Goal: Entertainment & Leisure: Browse casually

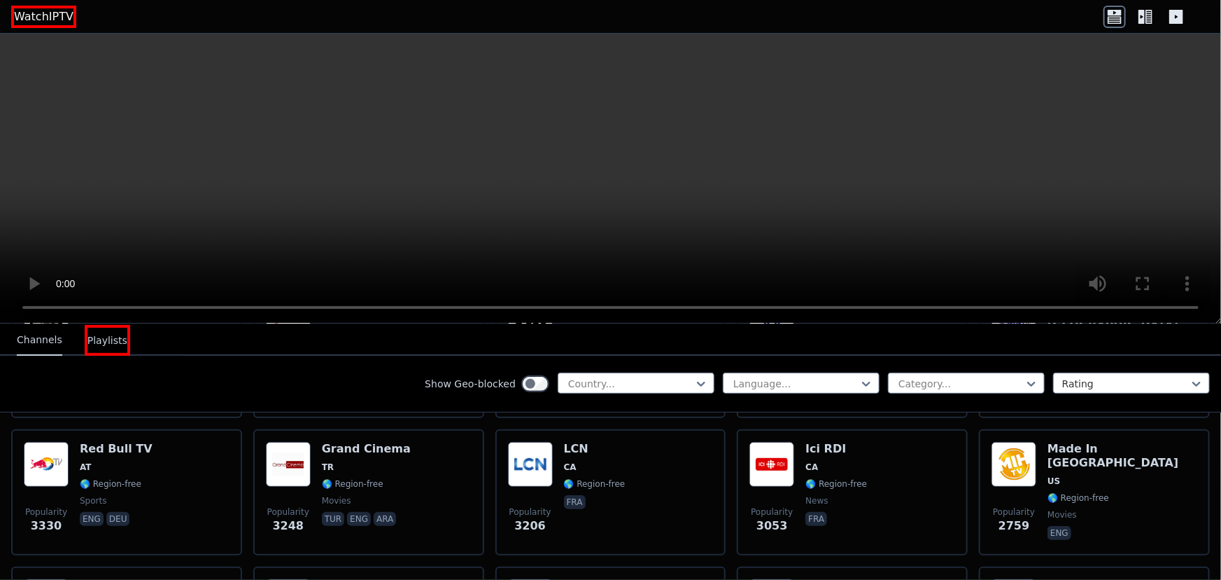
scroll to position [636, 0]
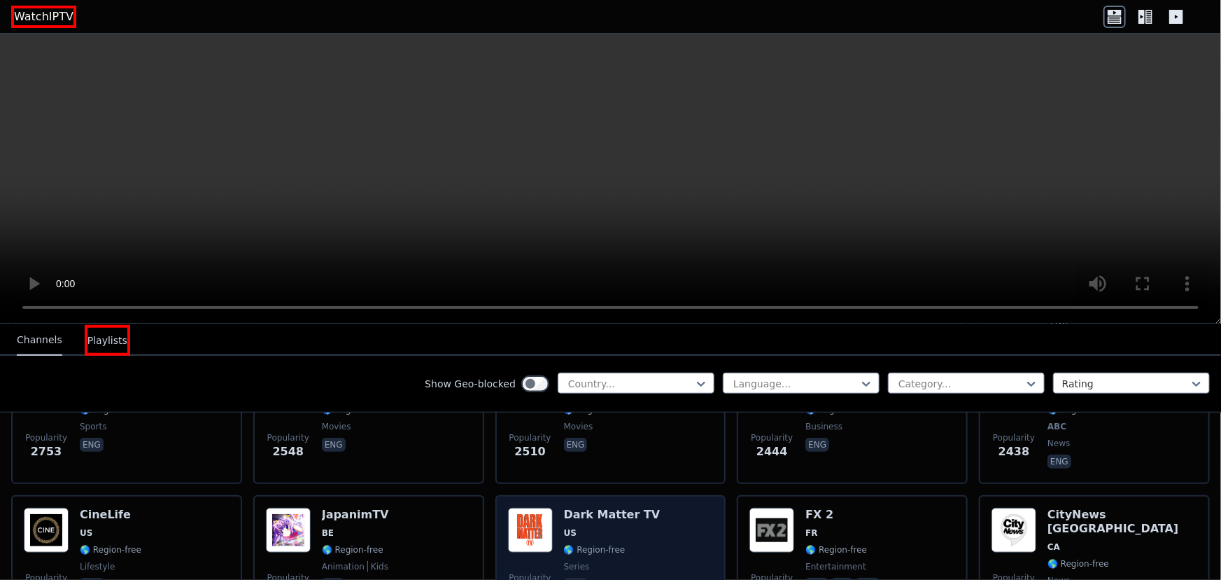
click at [574, 507] on h6 "Dark Matter TV" at bounding box center [612, 514] width 97 height 14
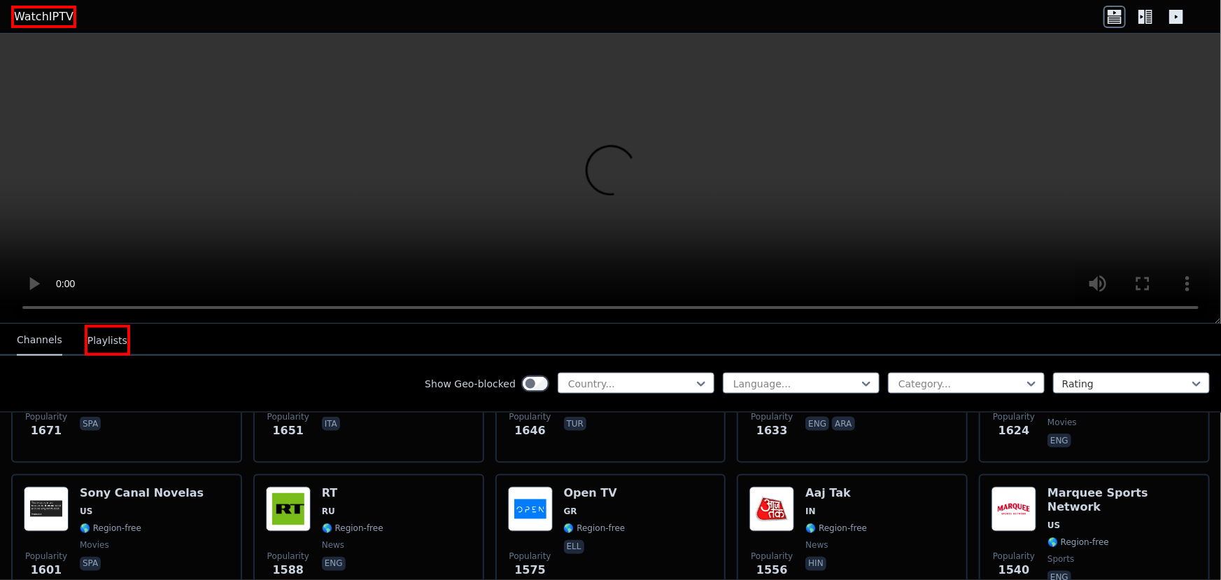
scroll to position [0, 0]
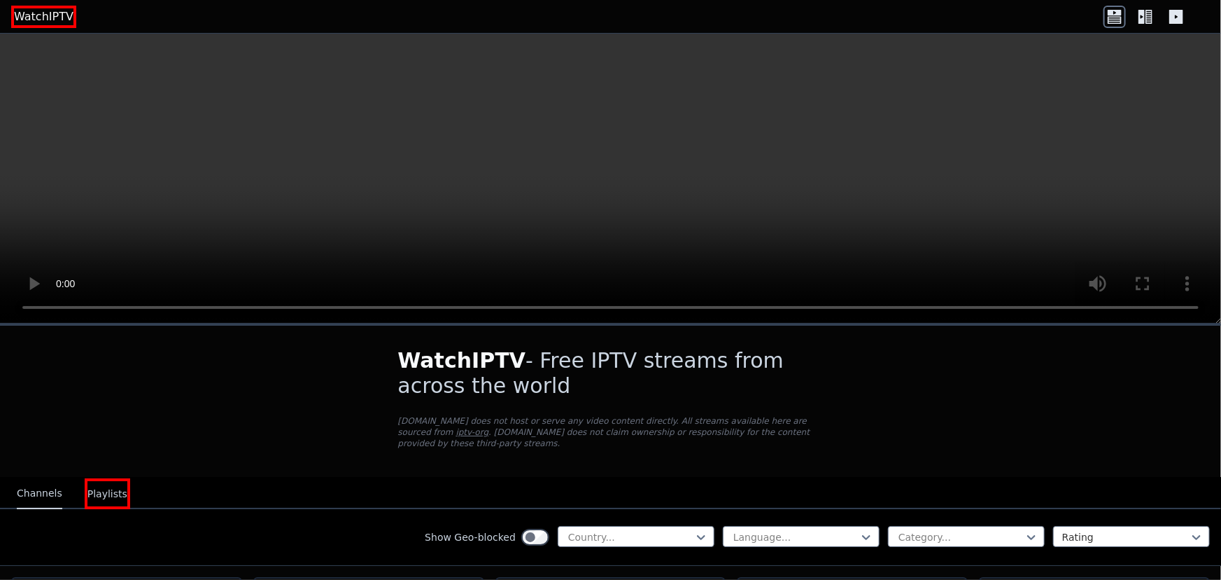
click at [50, 23] on link "WatchIPTV" at bounding box center [43, 17] width 65 height 22
click at [1139, 20] on icon at bounding box center [1146, 17] width 22 height 22
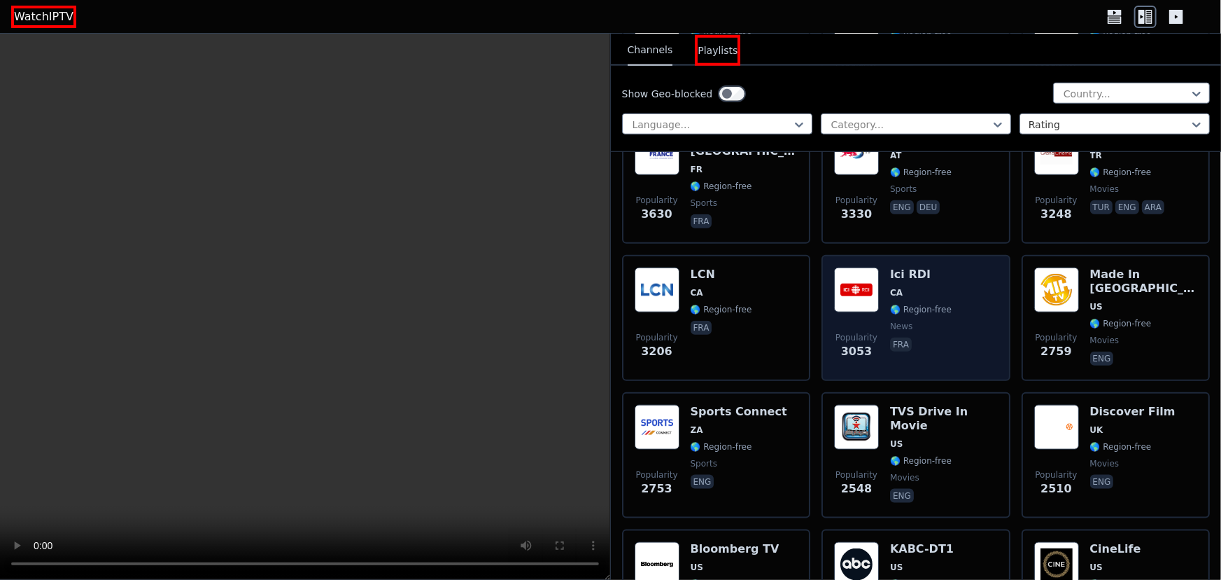
scroll to position [636, 0]
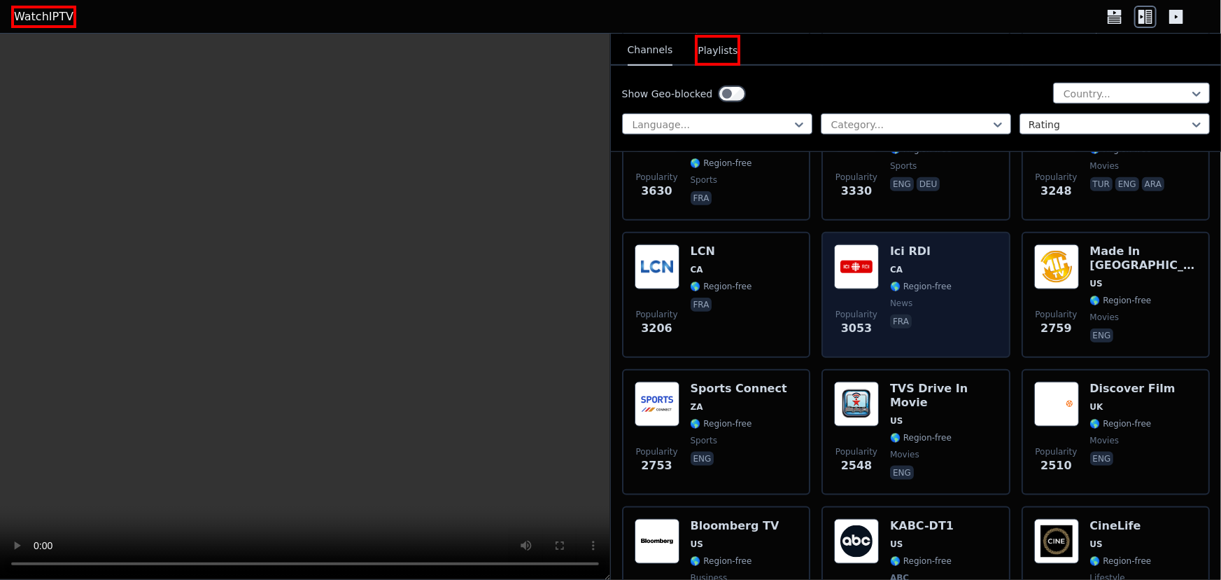
click at [902, 244] on h6 "Ici RDI" at bounding box center [921, 251] width 62 height 14
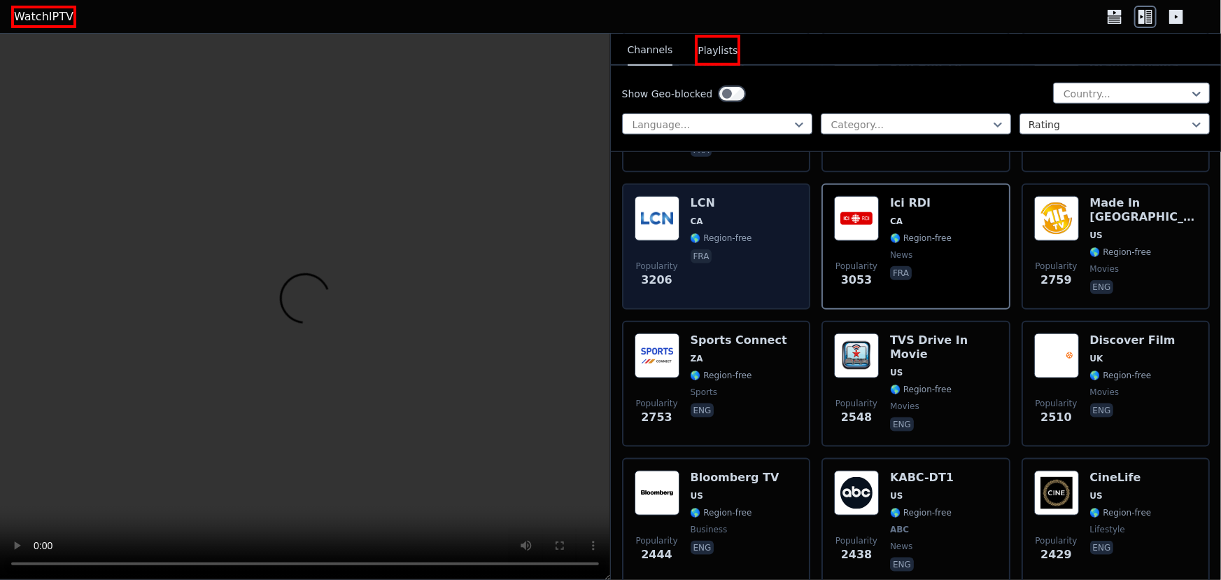
scroll to position [0, 0]
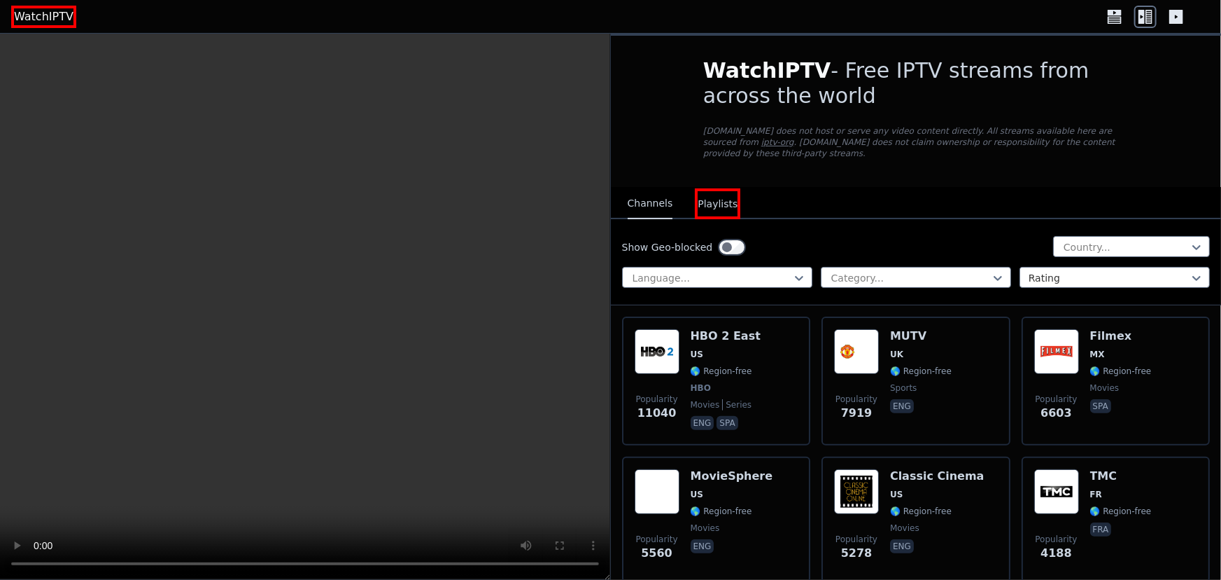
drag, startPoint x: 823, startPoint y: 70, endPoint x: 827, endPoint y: 99, distance: 29.7
click at [827, 99] on h1 "WatchIPTV - Free IPTV streams from across the world" at bounding box center [916, 83] width 426 height 50
click at [818, 110] on div at bounding box center [818, 110] width 0 height 0
click at [1172, 21] on icon at bounding box center [1177, 17] width 14 height 14
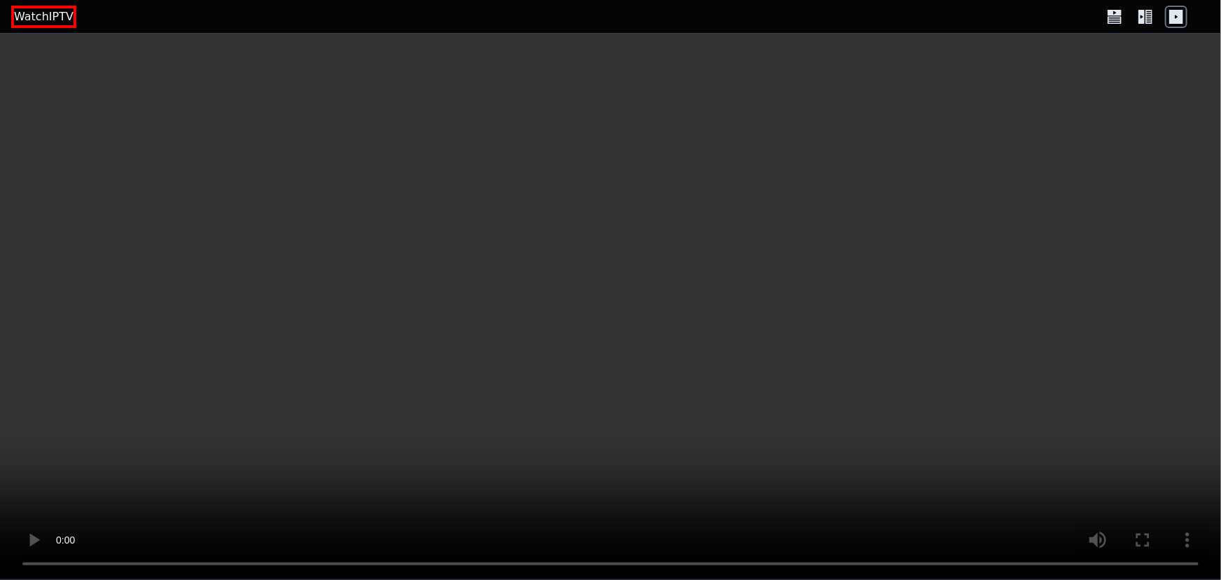
click at [1111, 14] on icon at bounding box center [1115, 13] width 14 height 6
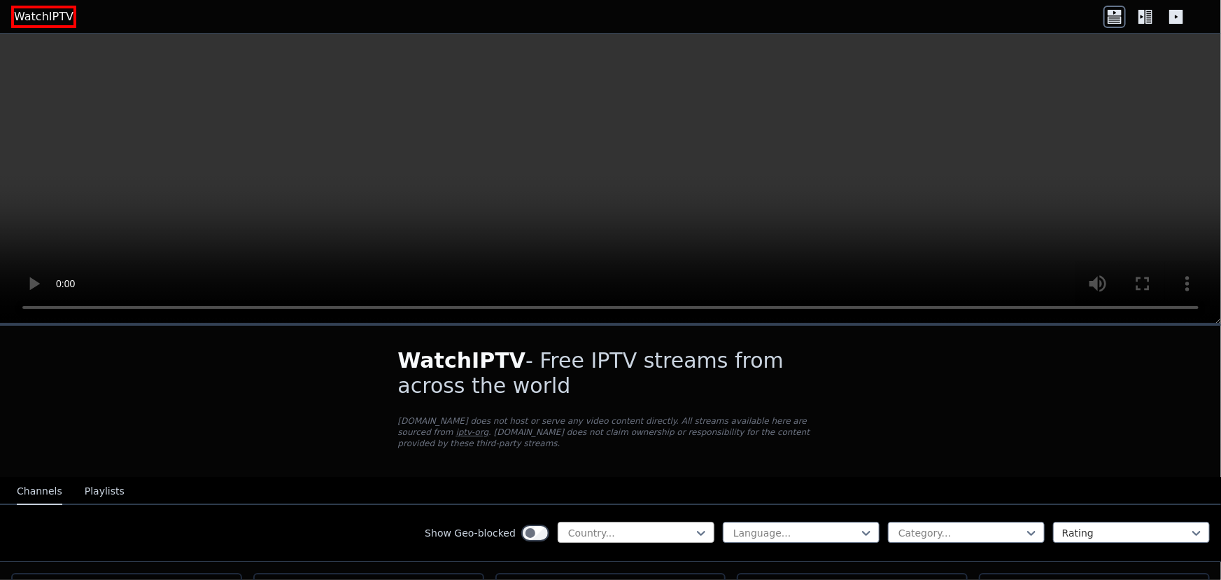
click at [672, 526] on div at bounding box center [630, 533] width 127 height 14
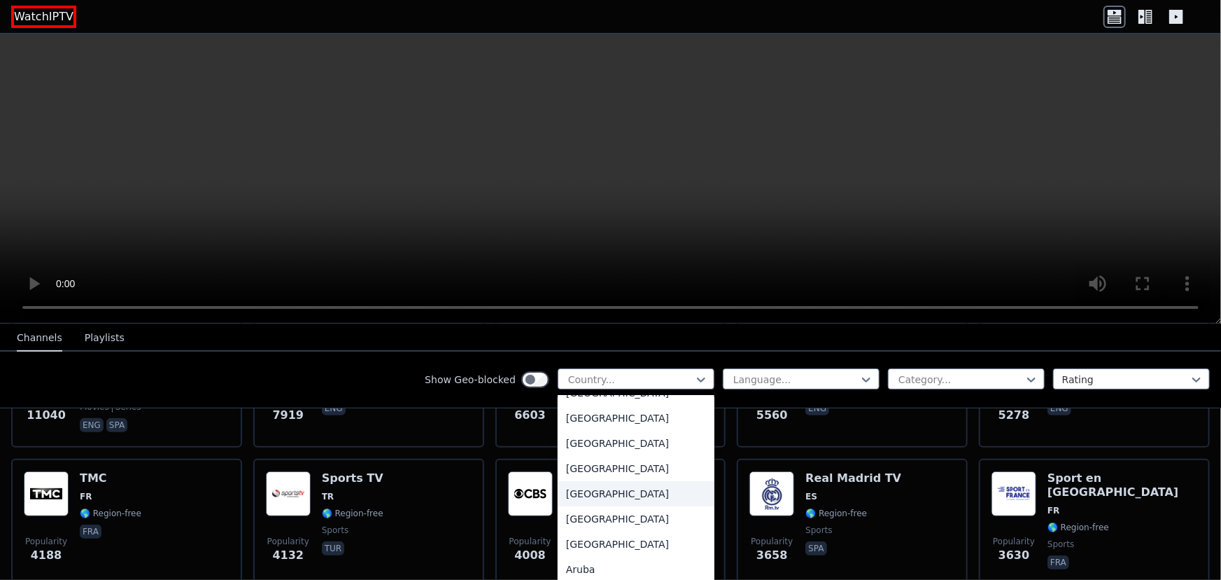
scroll to position [63, 0]
click at [629, 449] on div "Angola" at bounding box center [636, 447] width 157 height 25
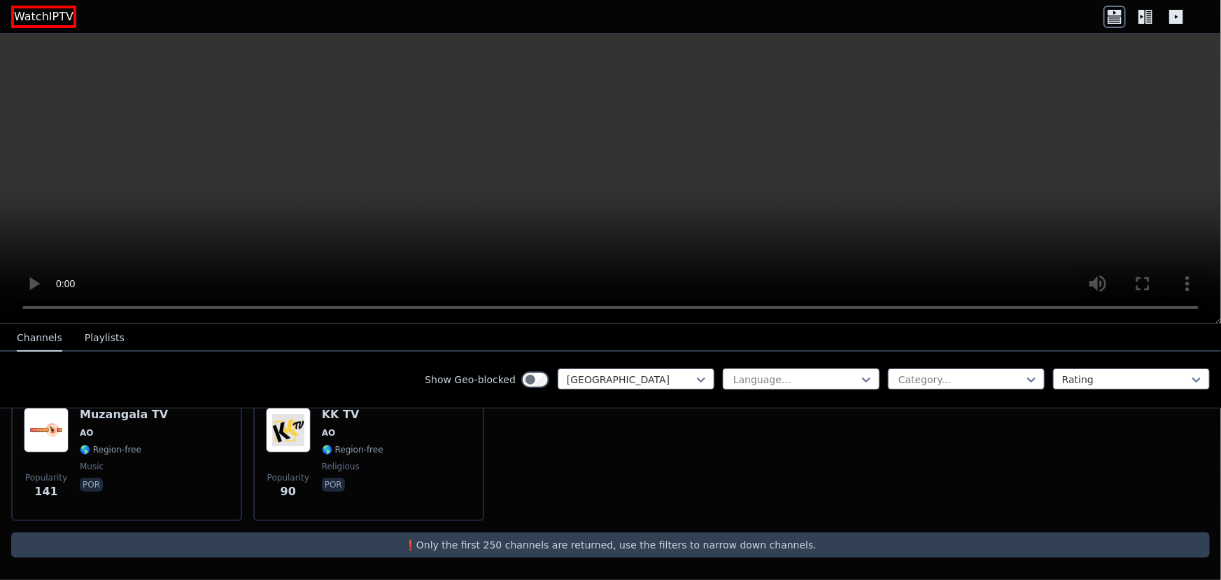
scroll to position [165, 0]
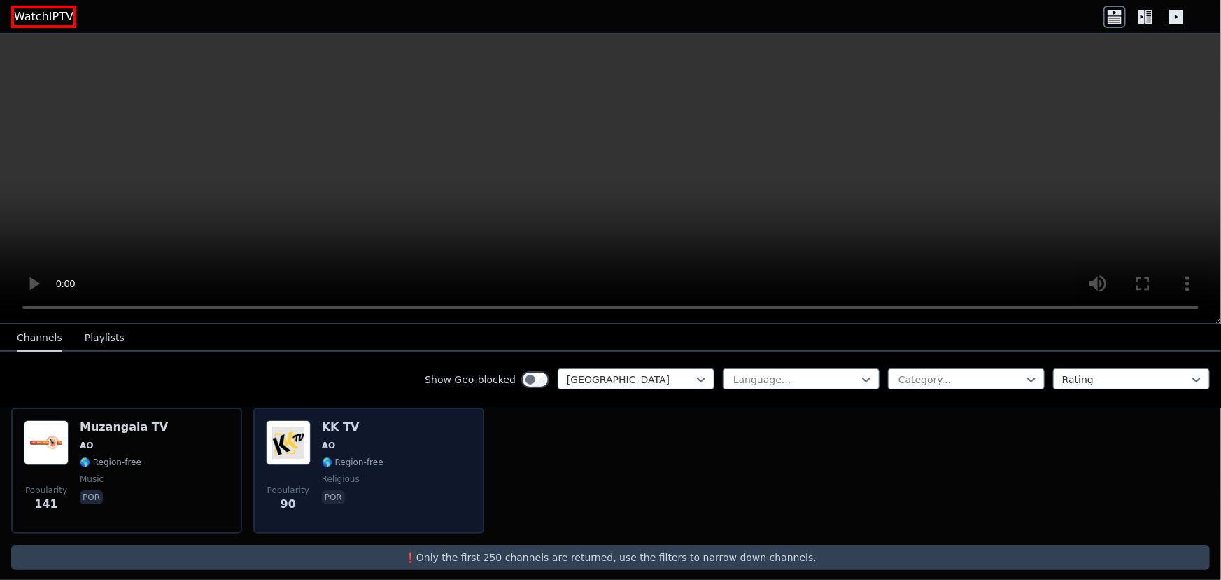
click at [368, 456] on span "🌎 Region-free" at bounding box center [353, 461] width 62 height 11
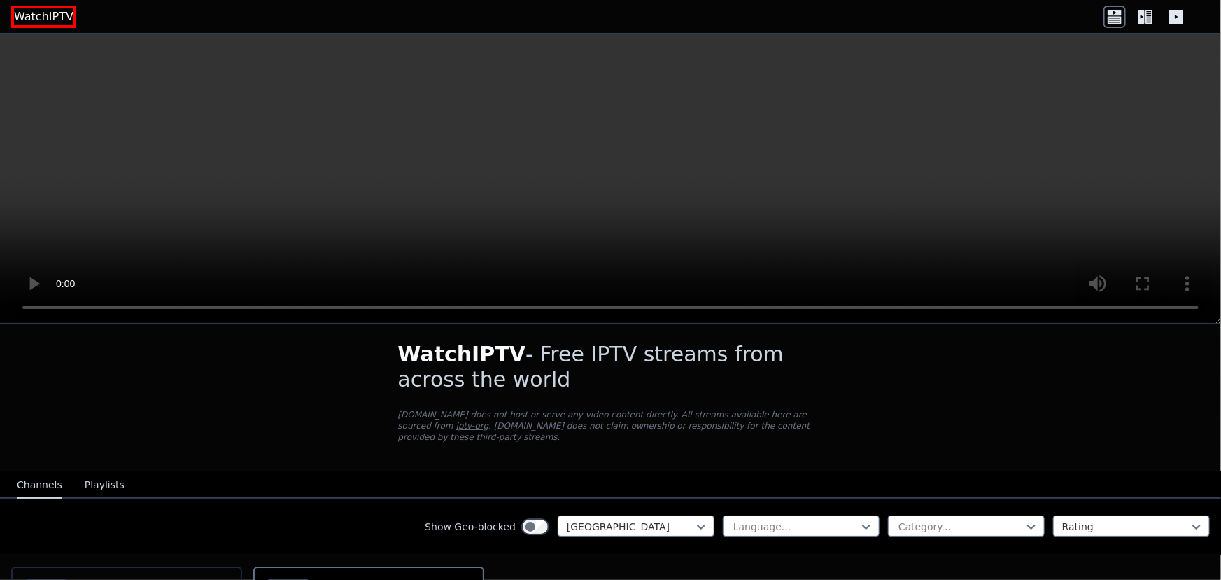
scroll to position [0, 0]
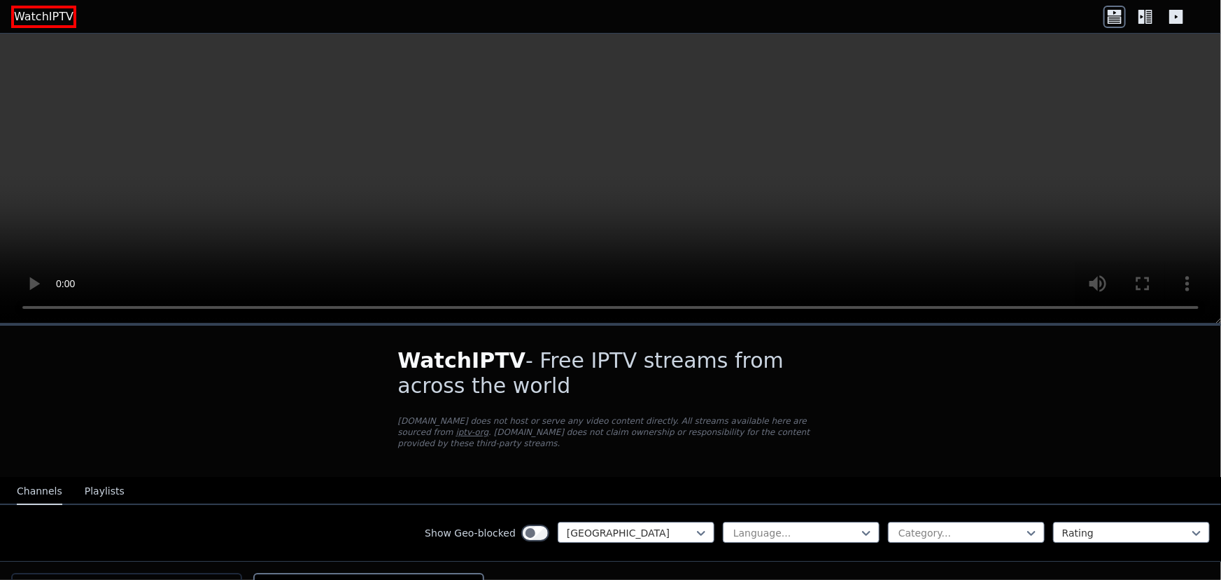
click at [33, 14] on link "WatchIPTV" at bounding box center [43, 17] width 65 height 22
click at [41, 16] on link "WatchIPTV" at bounding box center [43, 17] width 65 height 22
click at [49, 20] on link "WatchIPTV" at bounding box center [43, 17] width 65 height 22
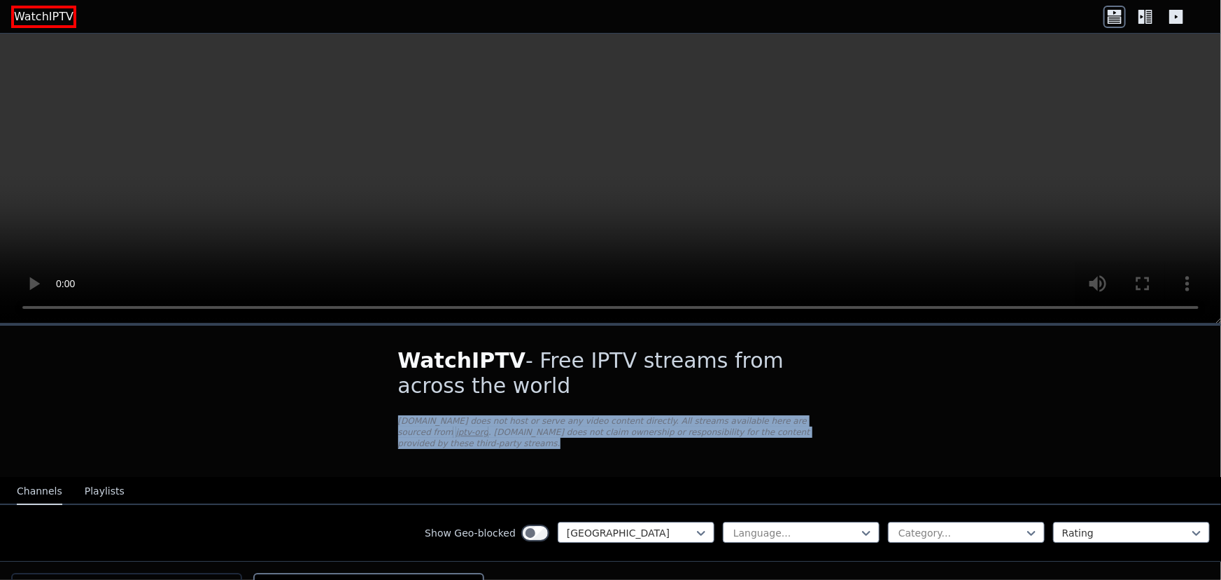
drag, startPoint x: 394, startPoint y: 421, endPoint x: 836, endPoint y: 452, distance: 442.7
click at [836, 452] on div "WatchIPTV - Free IPTV streams from across the world [DOMAIN_NAME] does not host…" at bounding box center [611, 400] width 470 height 151
click at [827, 437] on div at bounding box center [827, 437] width 0 height 0
click at [813, 432] on p "[DOMAIN_NAME] does not host or serve any video content directly. All streams av…" at bounding box center [611, 432] width 426 height 34
drag, startPoint x: 371, startPoint y: 415, endPoint x: 788, endPoint y: 431, distance: 417.5
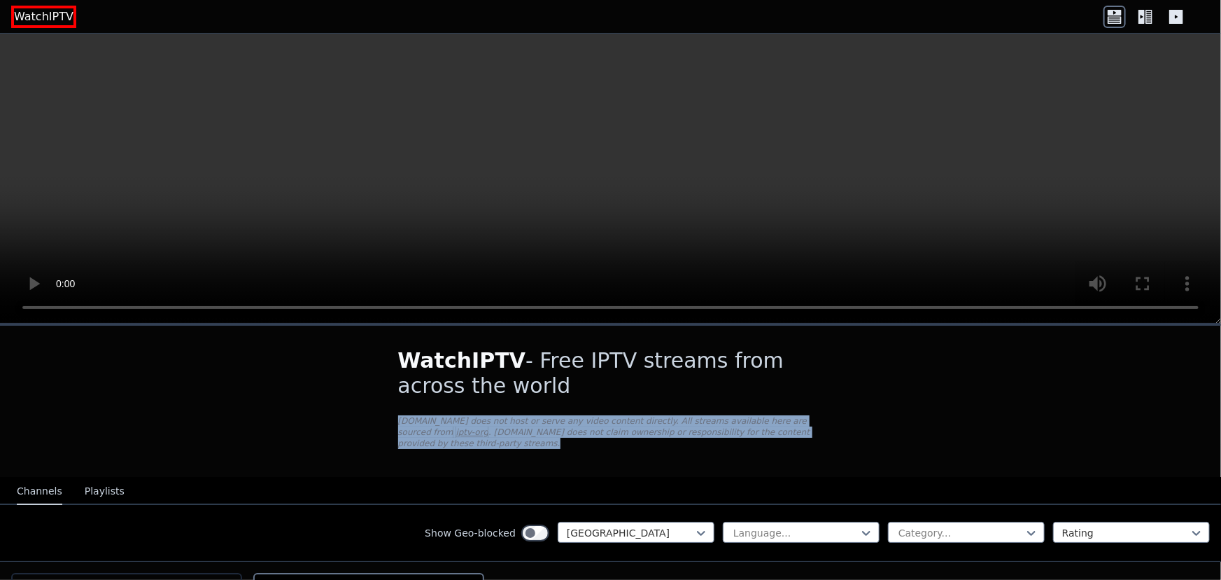
click at [788, 431] on div "WatchIPTV - Free IPTV streams from across the world WatchIPTV.xyz does not host…" at bounding box center [610, 541] width 1221 height 432
click at [779, 437] on div at bounding box center [779, 437] width 0 height 0
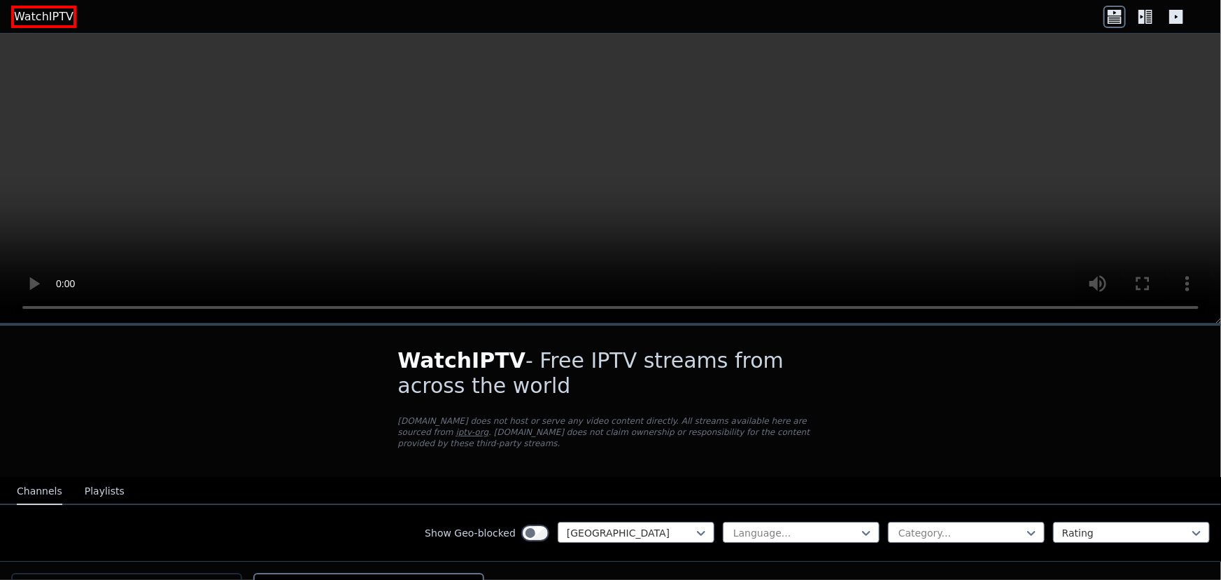
click at [328, 349] on div "WatchIPTV - Free IPTV streams from across the world WatchIPTV.xyz does not host…" at bounding box center [610, 541] width 1221 height 432
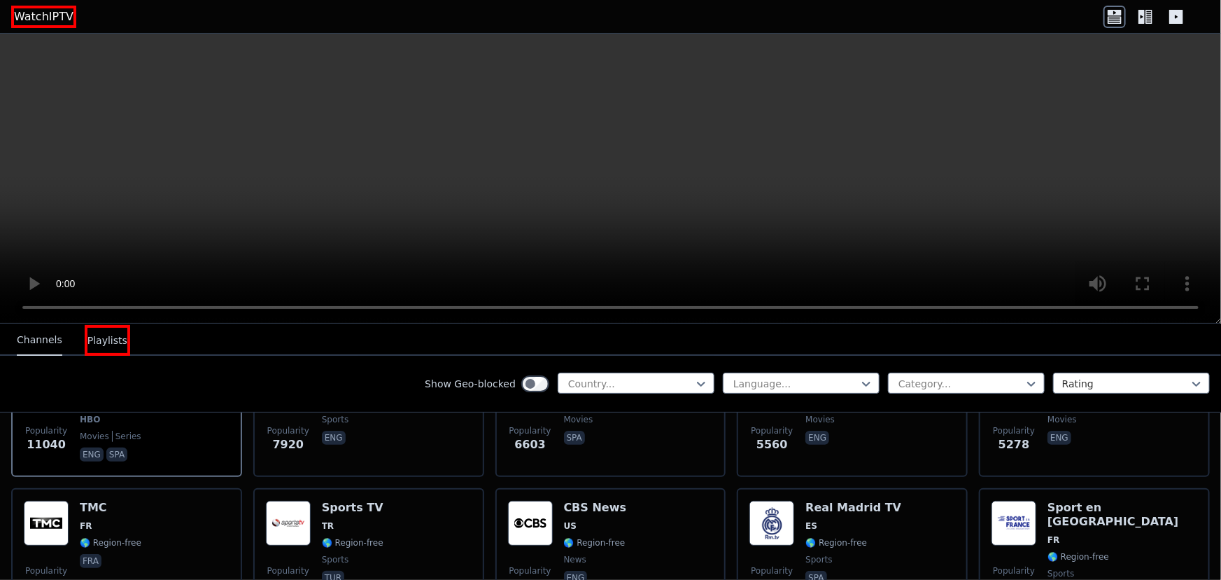
scroll to position [127, 0]
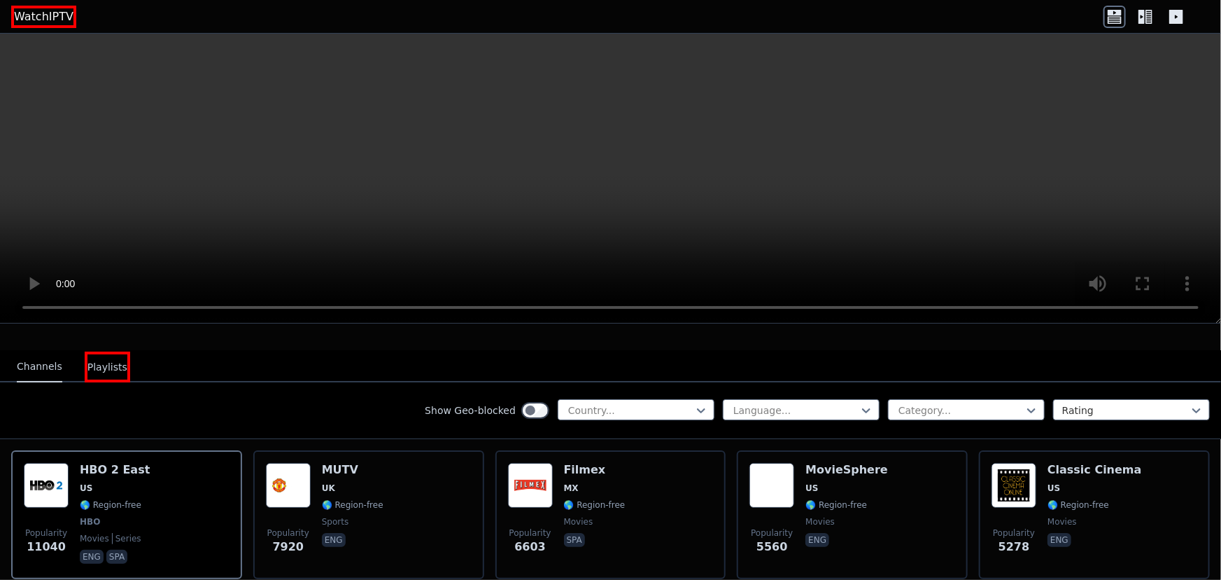
click at [30, 353] on button "Channels" at bounding box center [39, 366] width 45 height 31
click at [49, 354] on button "Channels" at bounding box center [39, 366] width 45 height 31
click at [100, 355] on button "Playlists" at bounding box center [107, 366] width 45 height 31
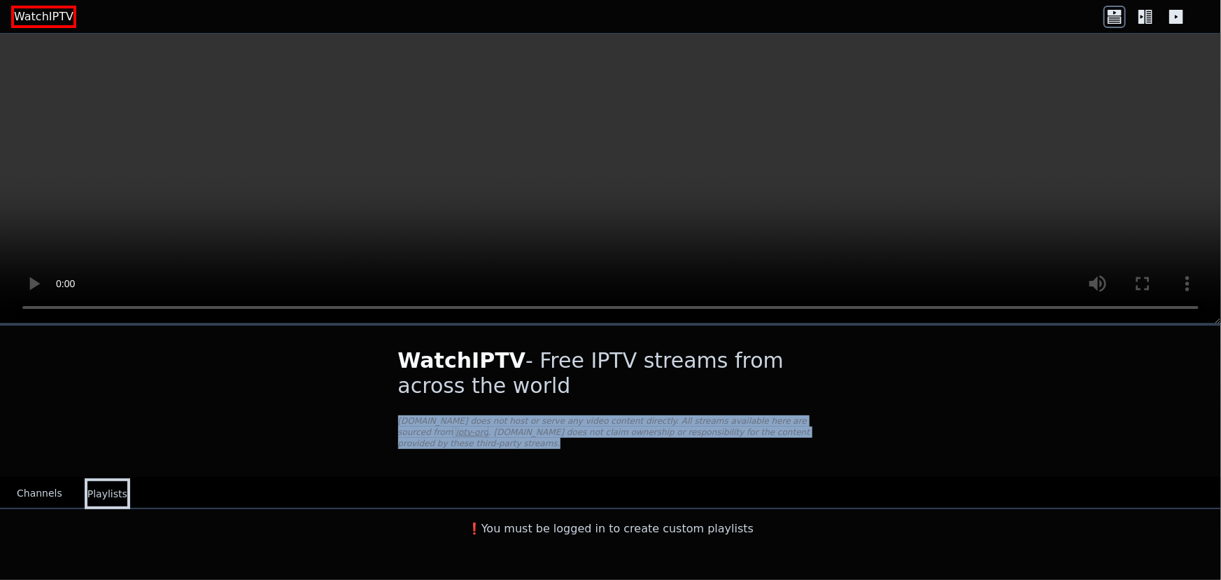
drag, startPoint x: 384, startPoint y: 407, endPoint x: 806, endPoint y: 442, distance: 424.2
click at [806, 442] on div "WatchIPTV - Free IPTV streams from across the world [DOMAIN_NAME] does not host…" at bounding box center [611, 400] width 470 height 151
click at [797, 437] on div at bounding box center [797, 437] width 0 height 0
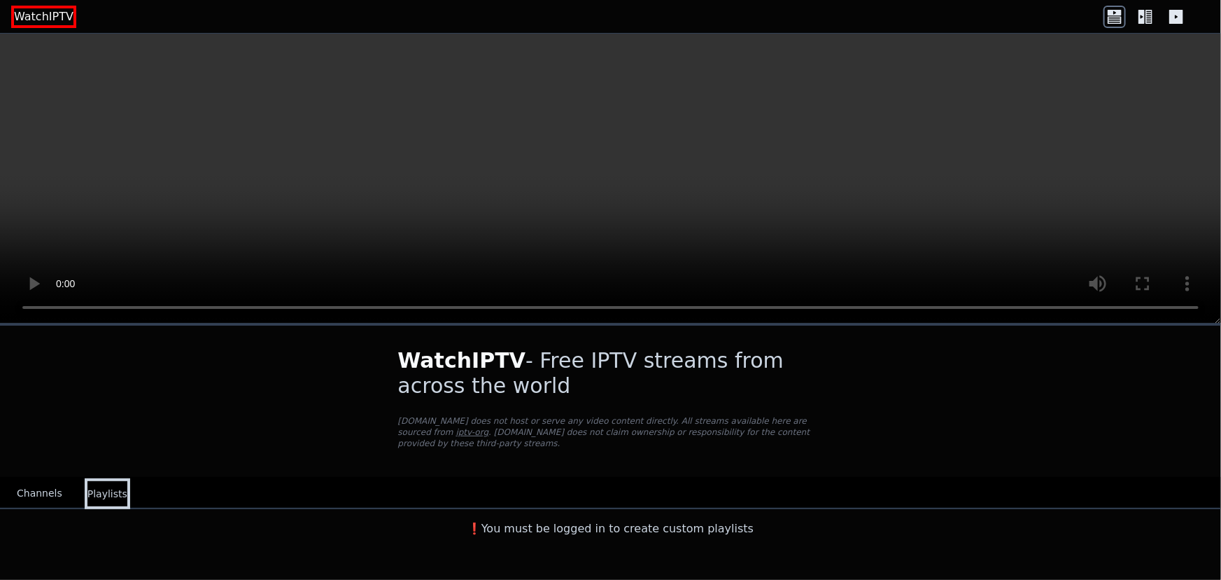
click at [815, 364] on h1 "WatchIPTV - Free IPTV streams from across the world" at bounding box center [611, 373] width 426 height 50
